Goal: Task Accomplishment & Management: Use online tool/utility

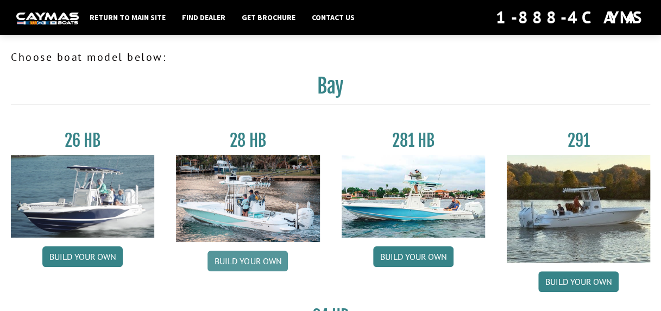
click at [263, 259] on link "Build your own" at bounding box center [247, 260] width 80 height 21
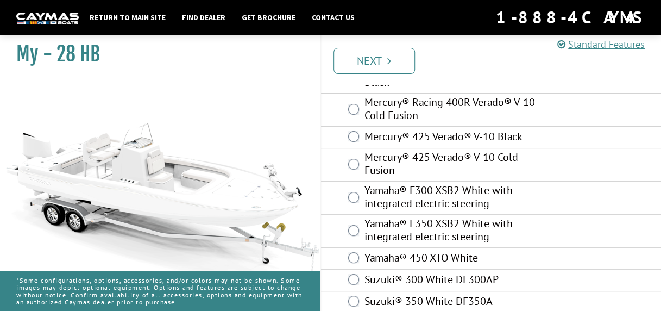
scroll to position [232, 0]
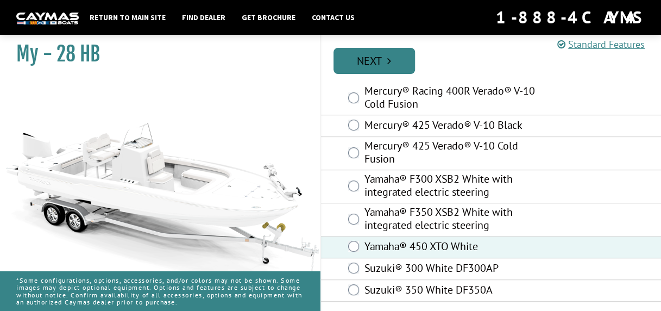
click at [375, 60] on link "Next" at bounding box center [373, 61] width 81 height 26
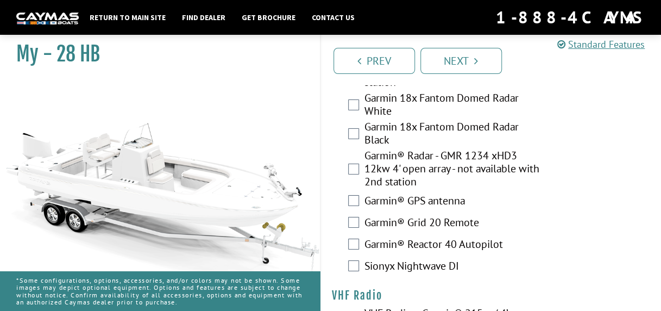
scroll to position [3878, 0]
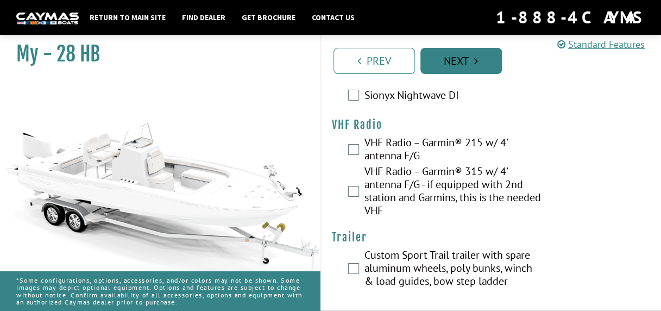
click at [464, 54] on link "Next" at bounding box center [460, 61] width 81 height 26
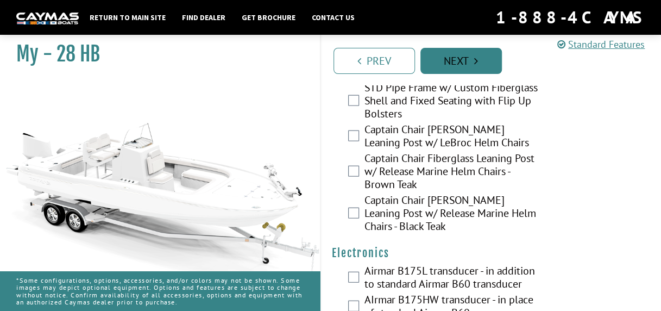
scroll to position [3149, 0]
